Goal: Use online tool/utility: Utilize a website feature to perform a specific function

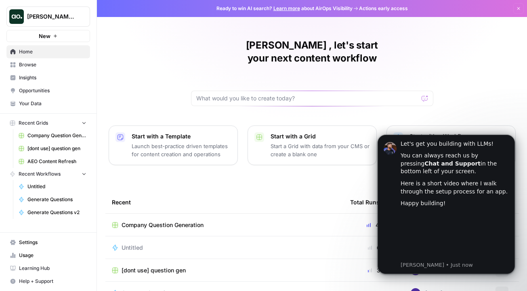
click at [60, 64] on span "Browse" at bounding box center [52, 64] width 67 height 7
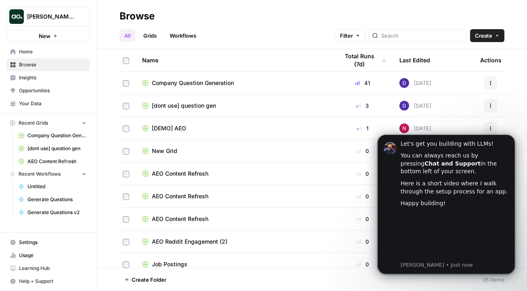
click at [205, 84] on span "Company Question Generation" at bounding box center [193, 83] width 82 height 8
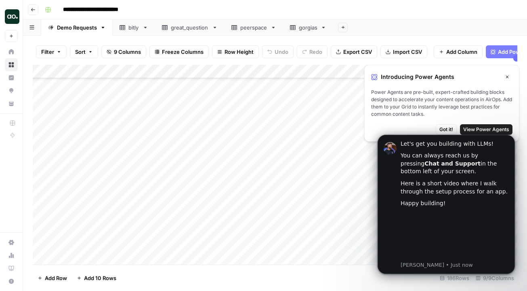
scroll to position [2383, 0]
